Goal: Check status: Check status

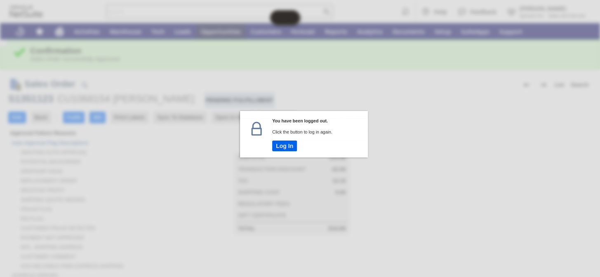
click at [288, 143] on button "Log In" at bounding box center [284, 146] width 25 height 11
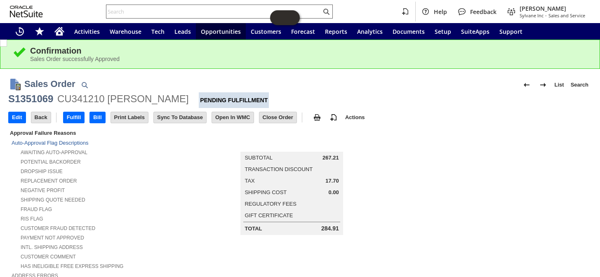
click at [123, 12] on input "text" at bounding box center [213, 12] width 215 height 10
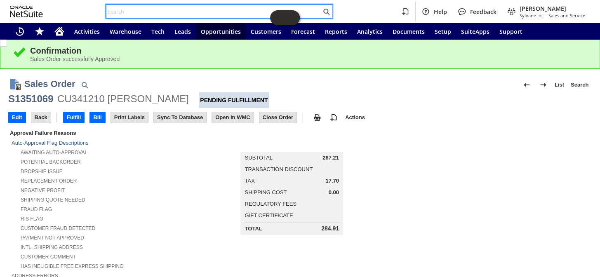
paste input "RA88614"
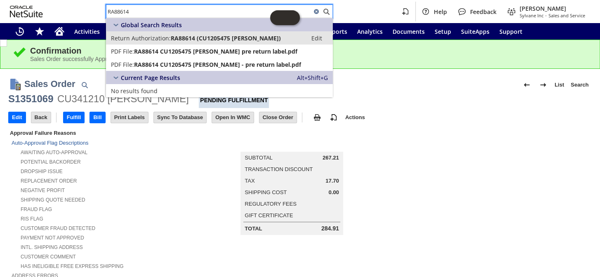
type input "RA88614"
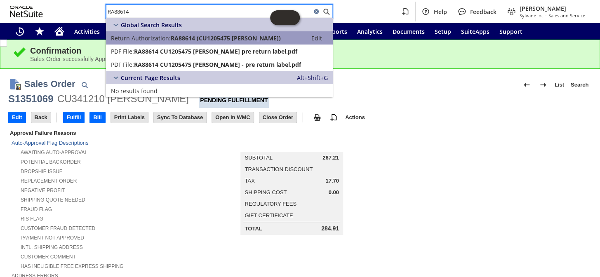
click at [152, 41] on span "Return Authorization:" at bounding box center [141, 38] width 60 height 8
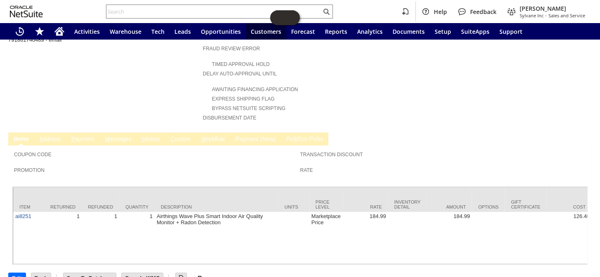
scroll to position [322, 0]
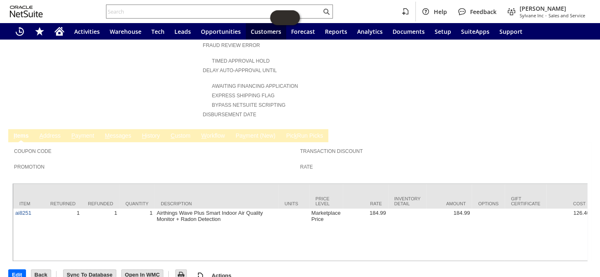
click at [175, 132] on link "C ustom" at bounding box center [181, 136] width 24 height 8
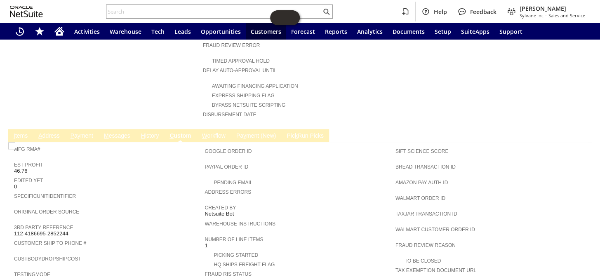
scroll to position [0, 0]
drag, startPoint x: 70, startPoint y: 212, endPoint x: 14, endPoint y: 212, distance: 55.6
click at [14, 222] on div "3rd Party Reference 112-4186695-2852244" at bounding box center [107, 229] width 186 height 15
copy span "112-4186695-2852244"
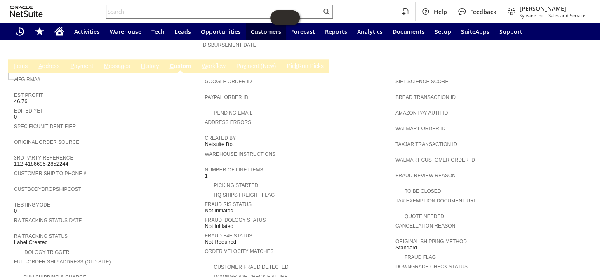
scroll to position [373, 0]
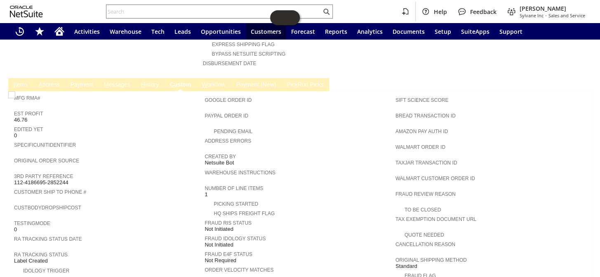
click at [24, 78] on td "I tems" at bounding box center [20, 84] width 25 height 13
click at [20, 81] on link "I tems" at bounding box center [21, 85] width 18 height 8
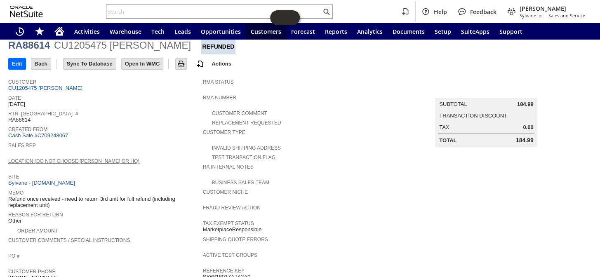
scroll to position [0, 0]
